Goal: Information Seeking & Learning: Learn about a topic

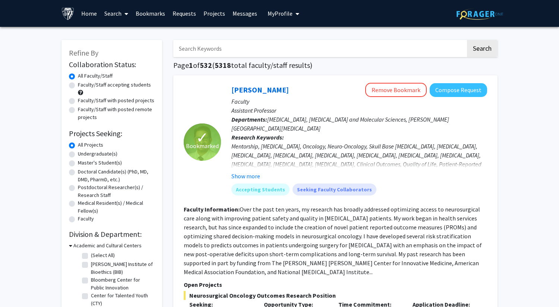
click at [124, 15] on span at bounding box center [124, 14] width 7 height 26
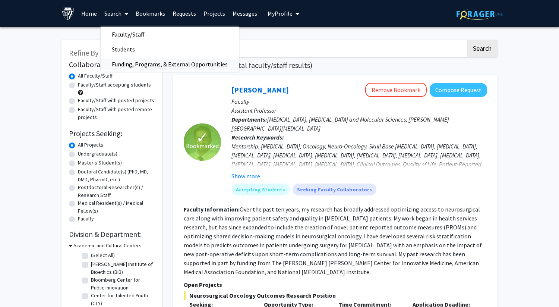
click at [146, 63] on span "Funding, Programs, & External Opportunities" at bounding box center [170, 64] width 138 height 15
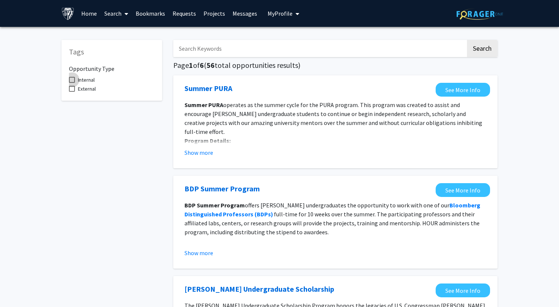
click at [90, 82] on span "Internal" at bounding box center [86, 79] width 17 height 9
click at [72, 83] on input "Internal" at bounding box center [72, 83] width 0 height 0
checkbox input "true"
click at [206, 151] on button "Show more" at bounding box center [198, 152] width 29 height 9
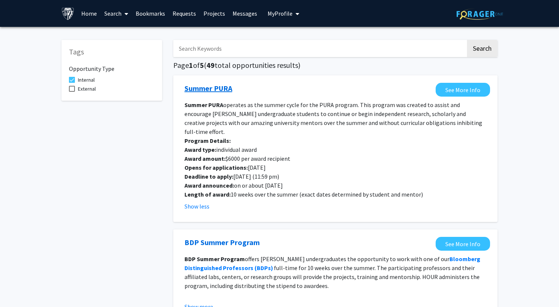
click at [221, 85] on link "Summer PURA" at bounding box center [208, 88] width 48 height 11
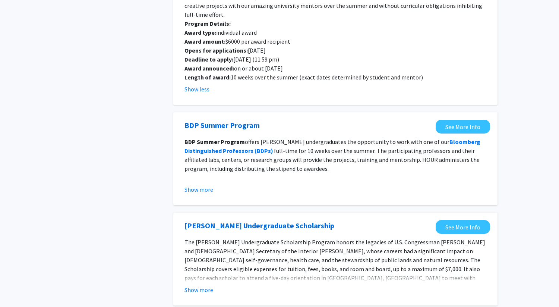
scroll to position [116, 0]
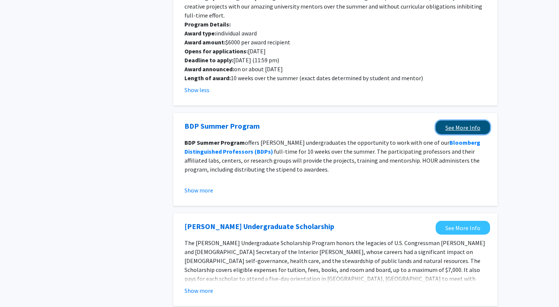
click at [458, 120] on link "See More Info" at bounding box center [462, 127] width 54 height 14
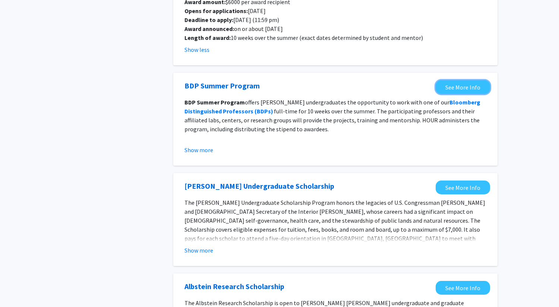
scroll to position [162, 0]
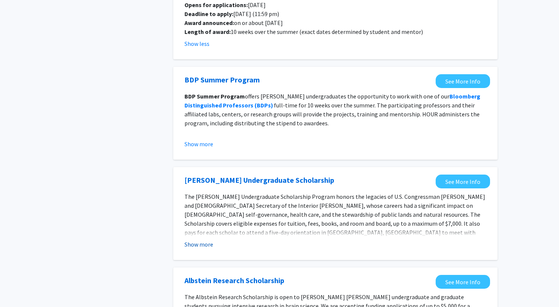
click at [206, 240] on button "Show more" at bounding box center [198, 244] width 29 height 9
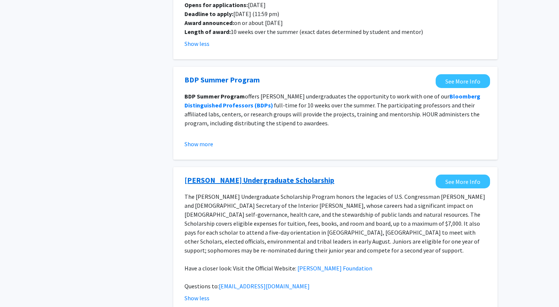
click at [233, 174] on link "[PERSON_NAME] Undergraduate Scholarship" at bounding box center [259, 179] width 150 height 11
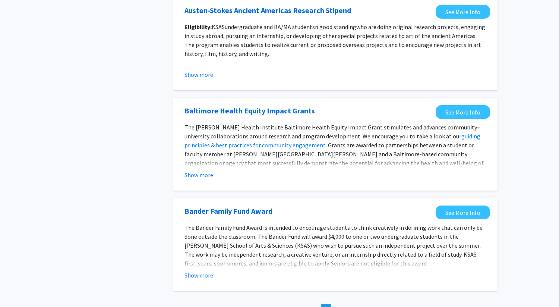
scroll to position [859, 0]
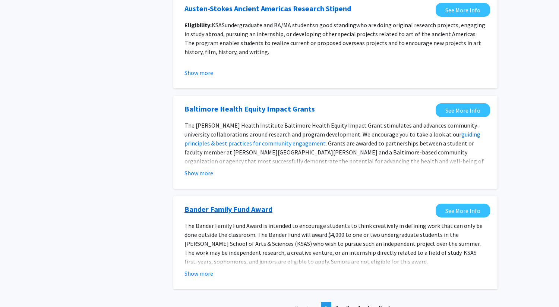
click at [270, 203] on link "Bander Family Fund Award" at bounding box center [228, 208] width 88 height 11
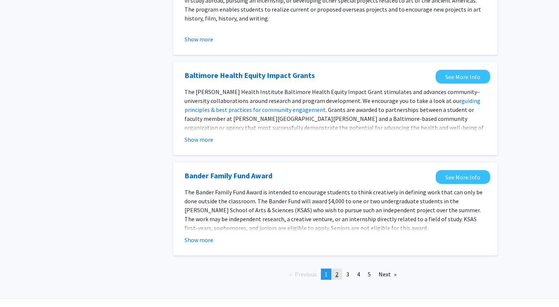
click at [338, 268] on link "page 2" at bounding box center [337, 273] width 10 height 11
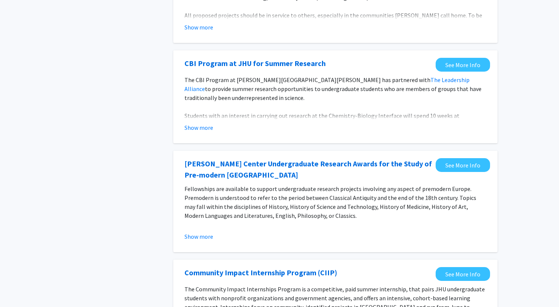
scroll to position [326, 0]
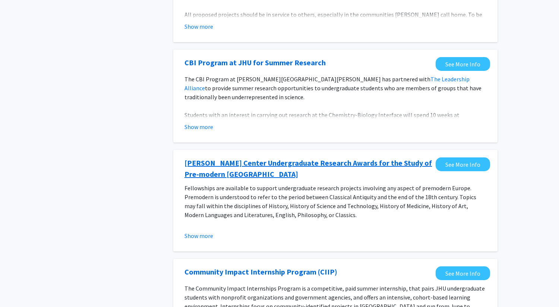
click at [292, 161] on link "[PERSON_NAME] Center Undergraduate Research Awards for the Study of Pre-modern …" at bounding box center [307, 168] width 247 height 22
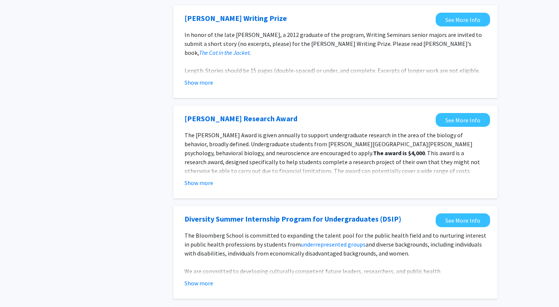
scroll to position [682, 0]
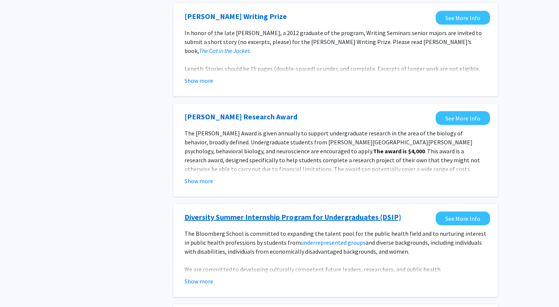
click at [334, 216] on link "Diversity Summer Internship Program for Undergraduates (DSIP)" at bounding box center [292, 216] width 217 height 11
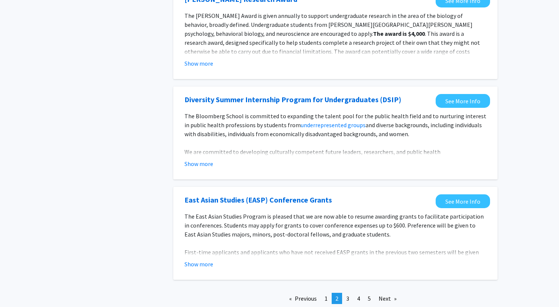
scroll to position [801, 0]
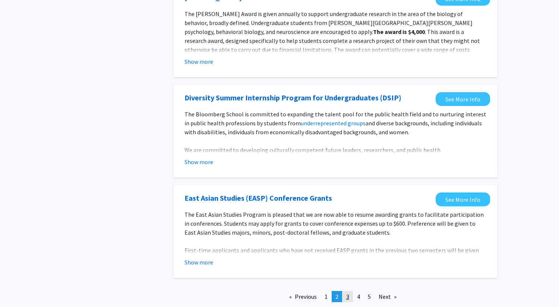
click at [345, 296] on link "page 3" at bounding box center [347, 296] width 10 height 11
